Goal: Information Seeking & Learning: Learn about a topic

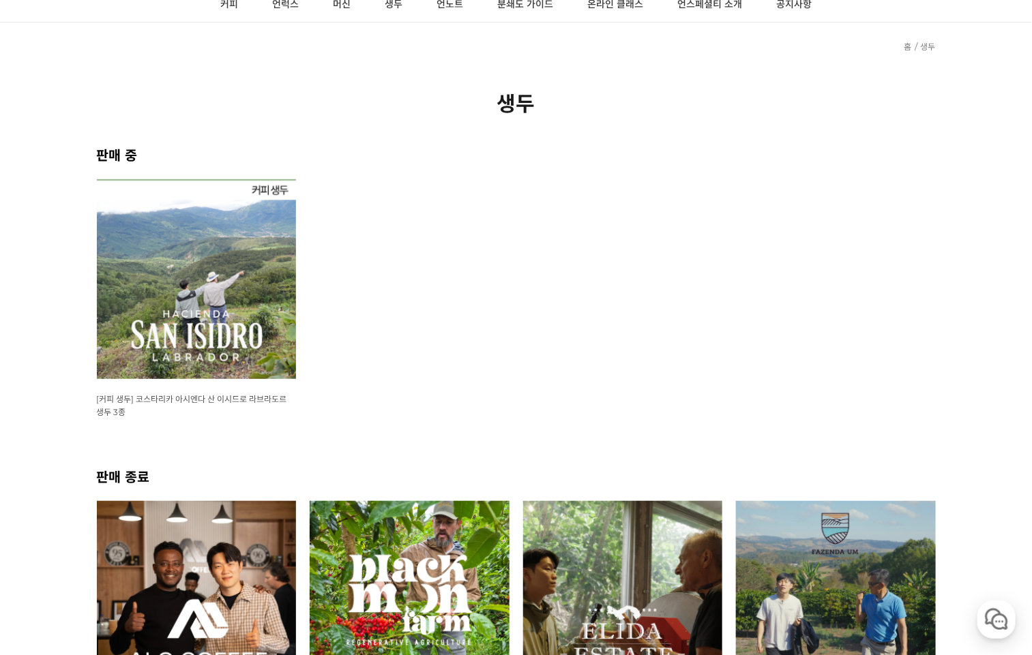
scroll to position [108, 0]
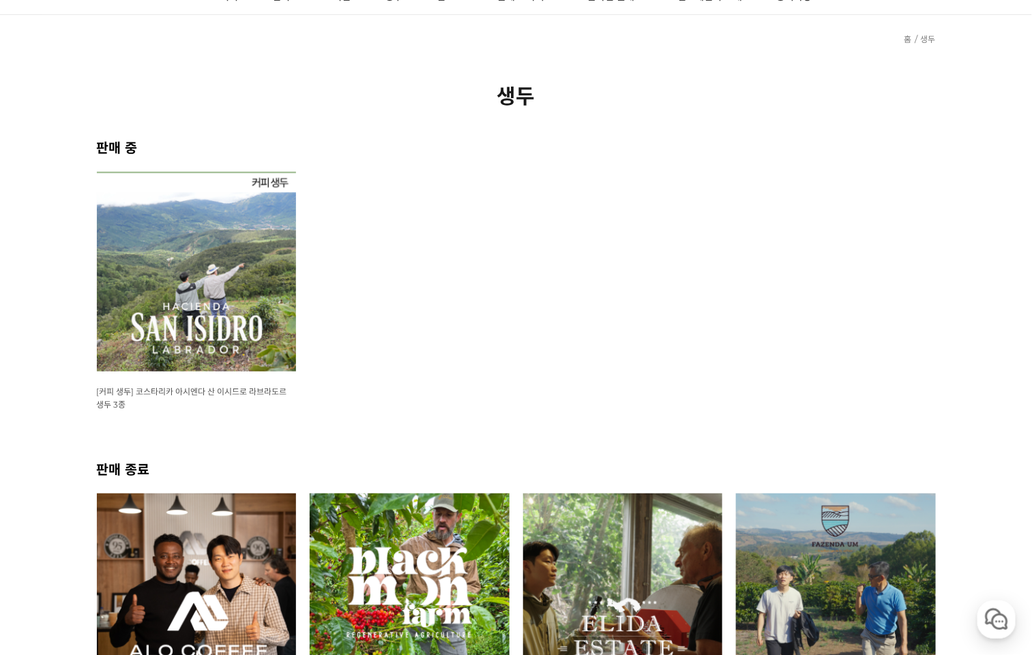
click at [185, 320] on img at bounding box center [197, 272] width 200 height 200
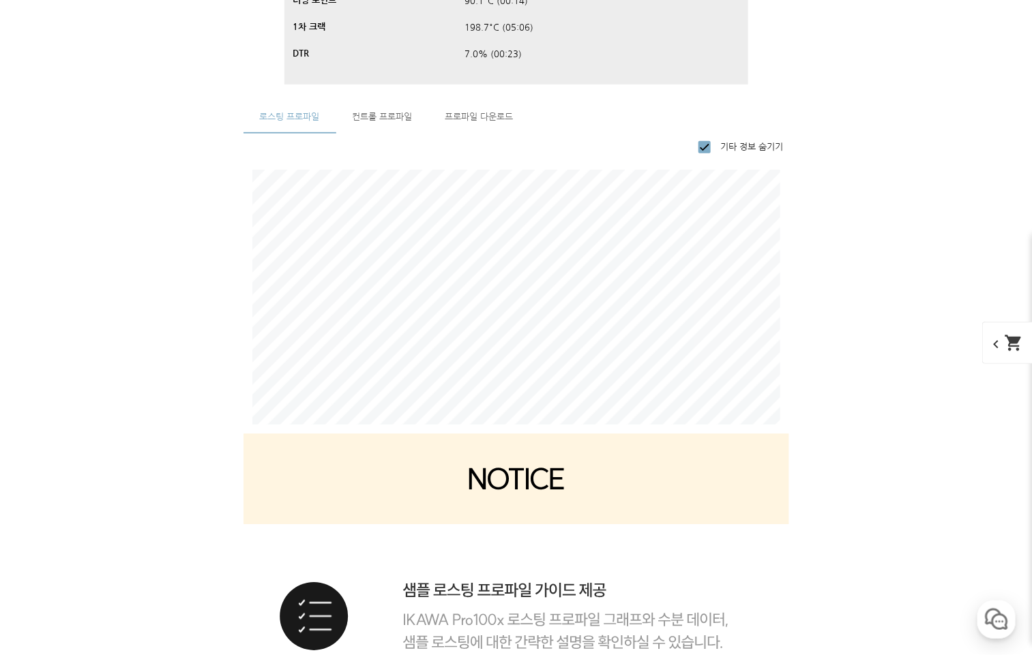
scroll to position [8511, 0]
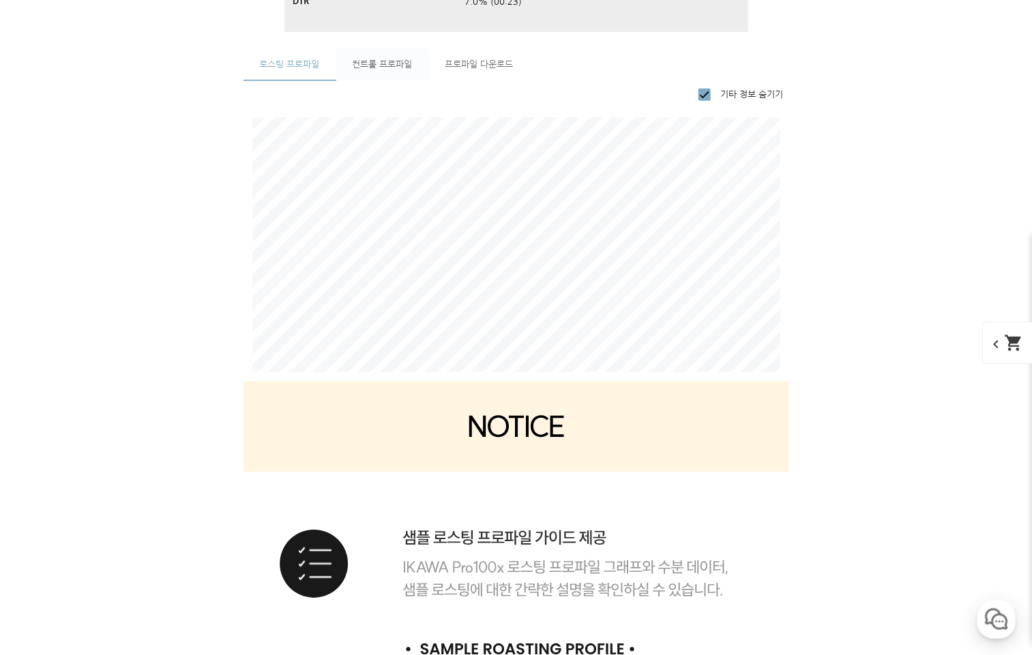
click at [403, 65] on span "컨트롤 프로파일" at bounding box center [383, 64] width 60 height 9
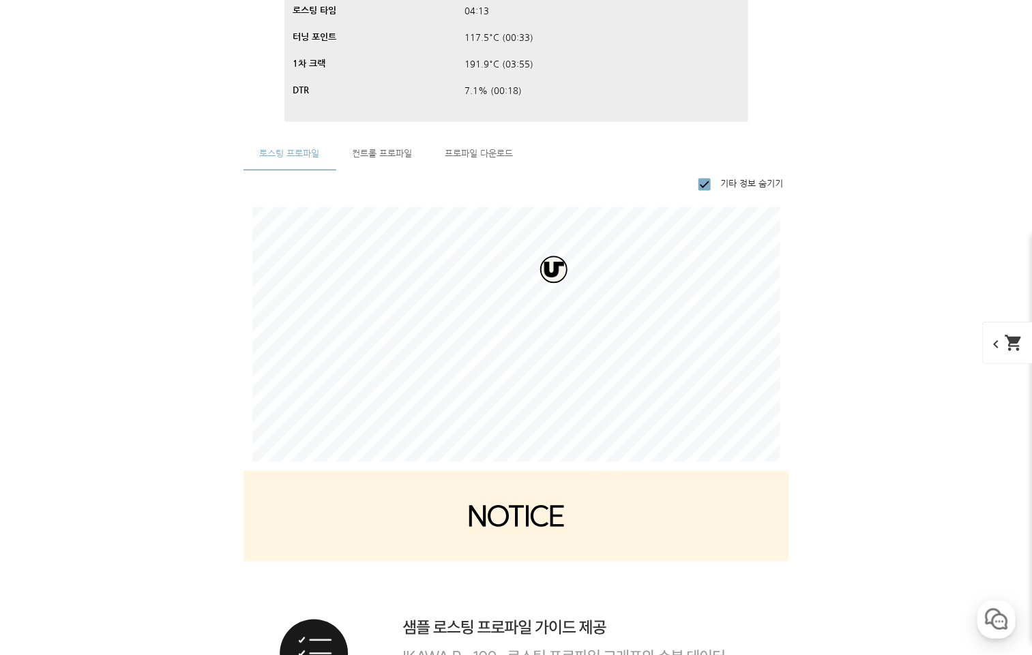
scroll to position [9279, 0]
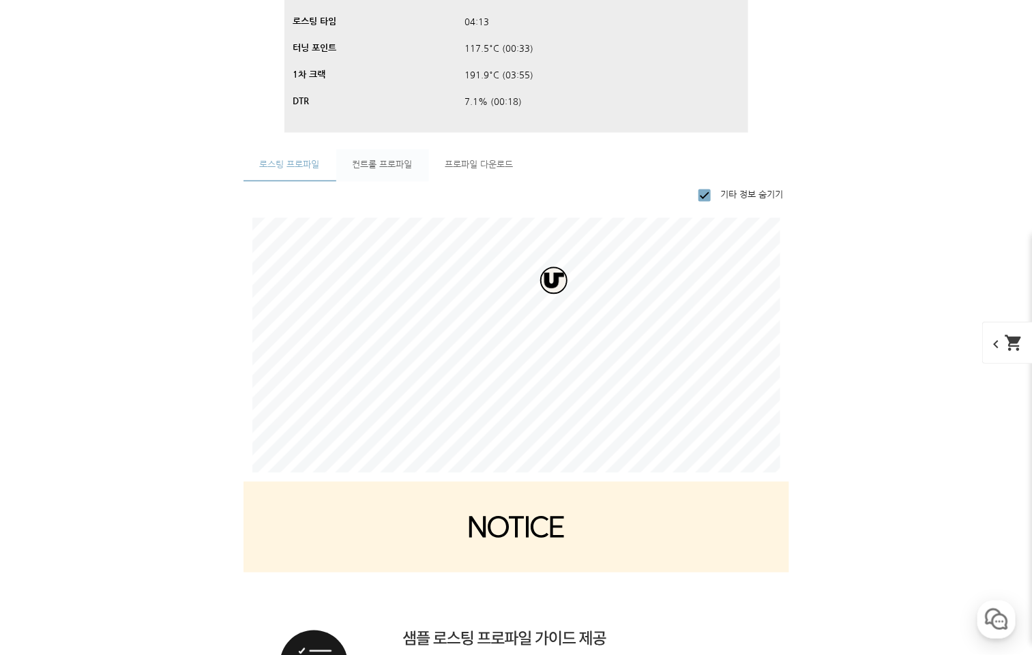
click at [387, 168] on span "컨트롤 프로파일" at bounding box center [383, 165] width 60 height 9
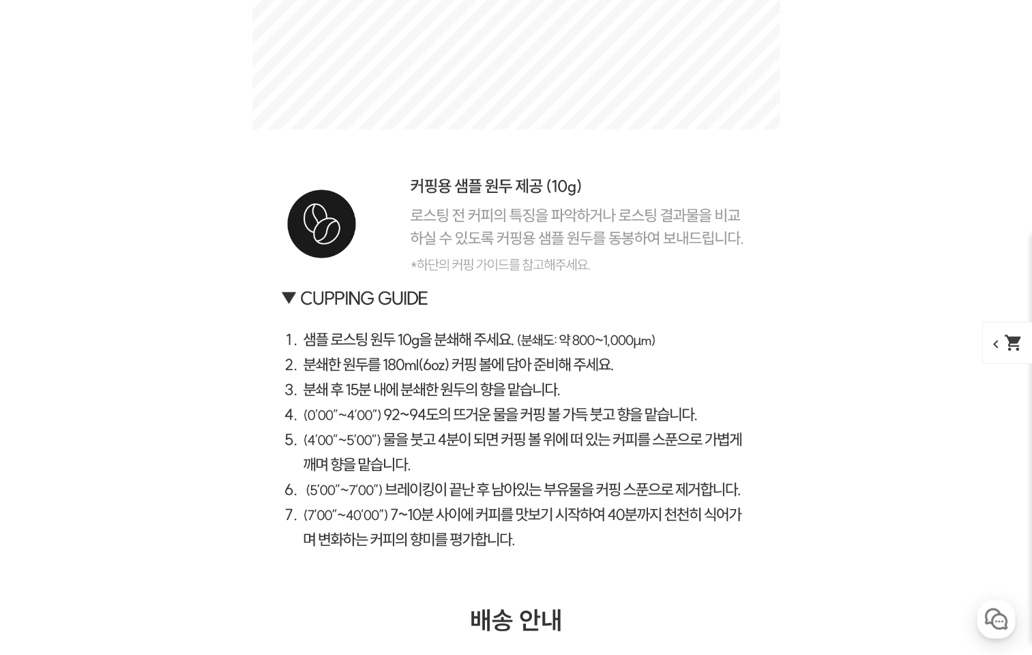
scroll to position [10460, 0]
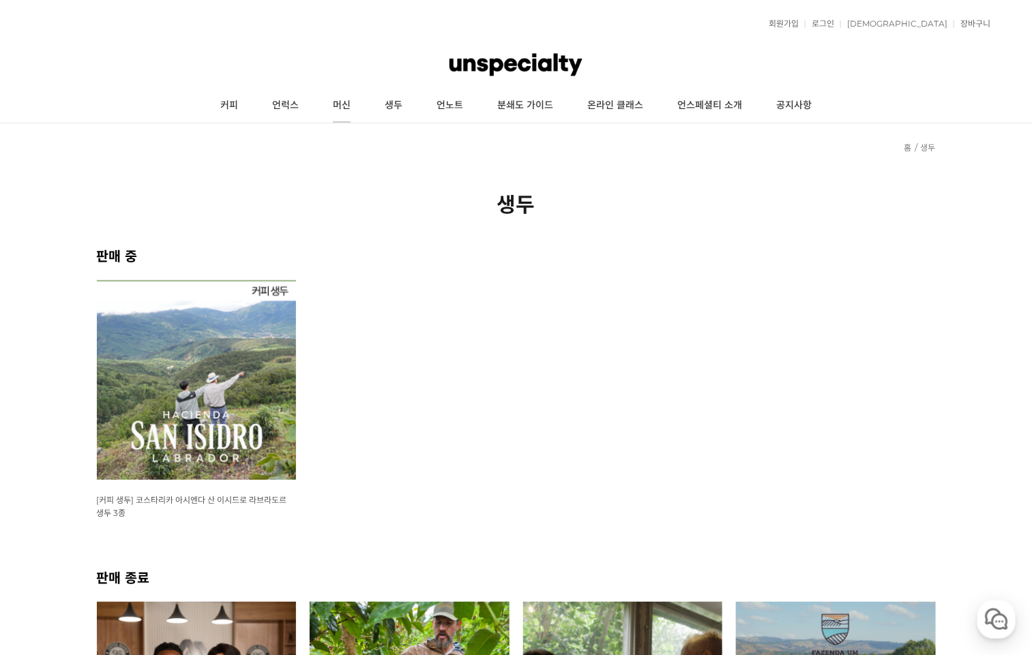
click at [346, 102] on link "머신" at bounding box center [342, 106] width 52 height 34
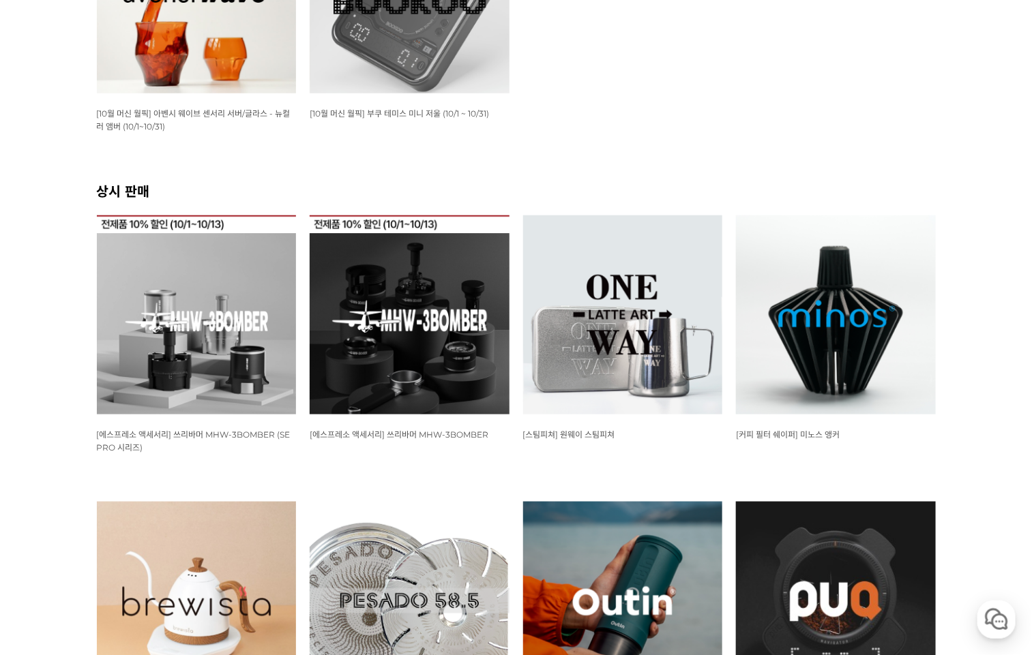
scroll to position [387, 0]
click at [858, 387] on img at bounding box center [836, 315] width 200 height 200
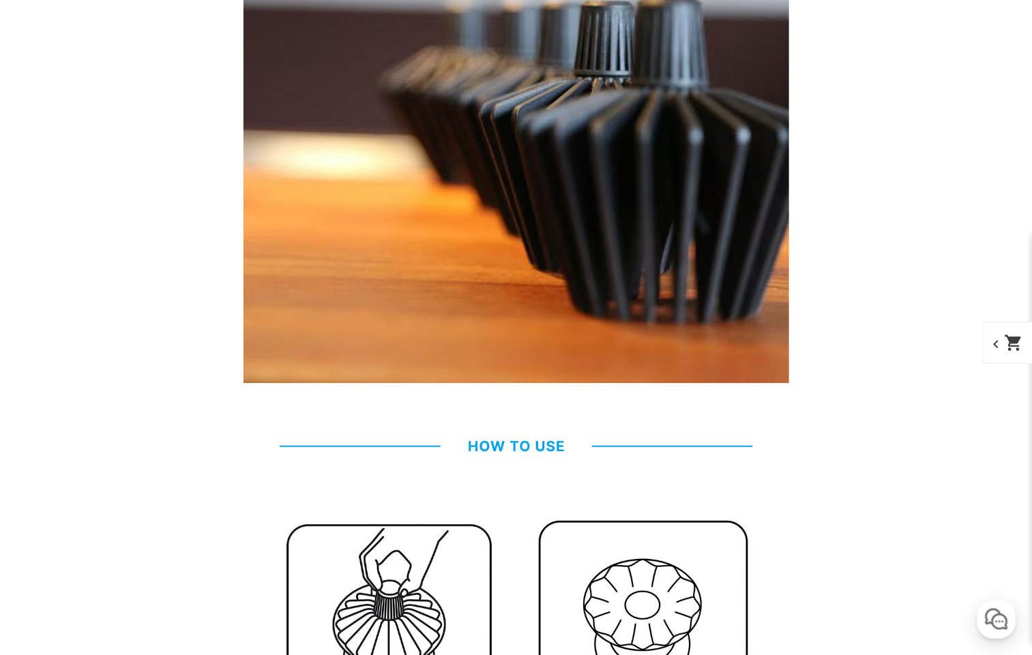
scroll to position [4931, 0]
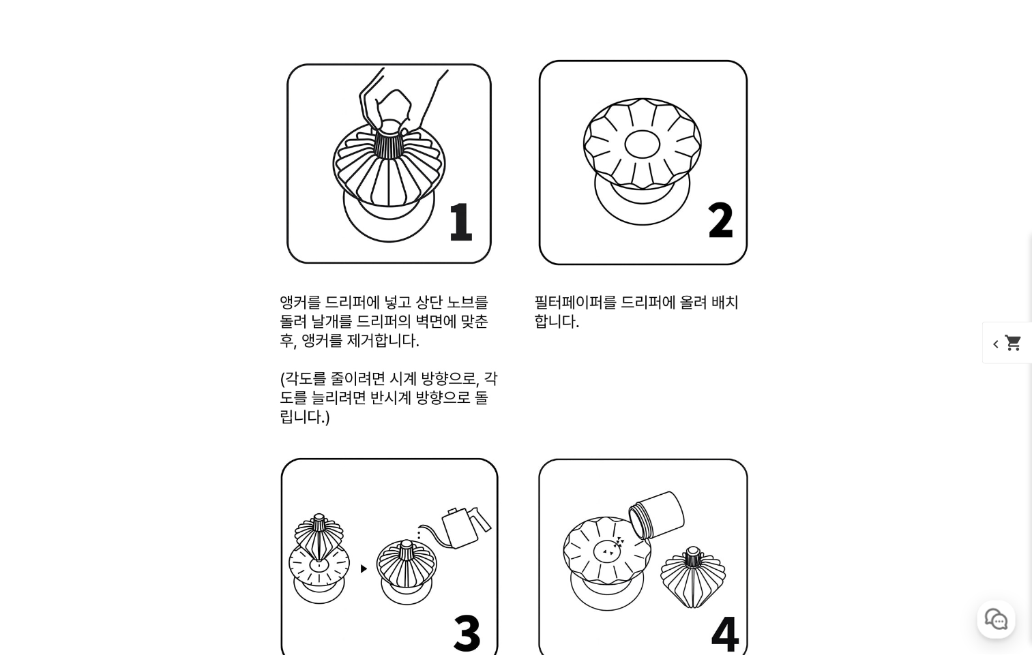
scroll to position [5373, 0]
